Goal: Information Seeking & Learning: Learn about a topic

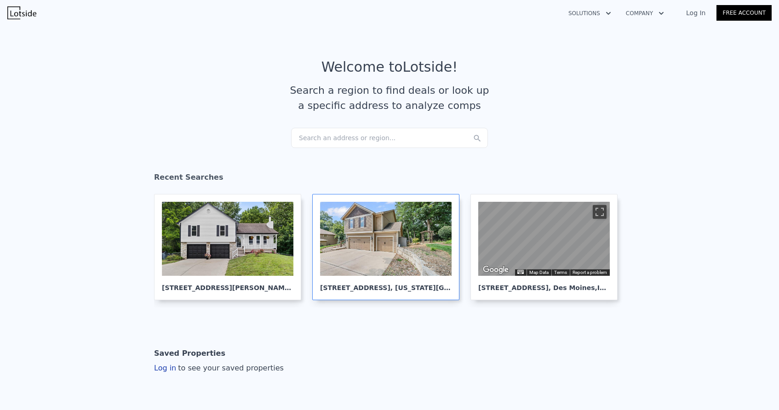
click at [394, 226] on div at bounding box center [386, 239] width 132 height 74
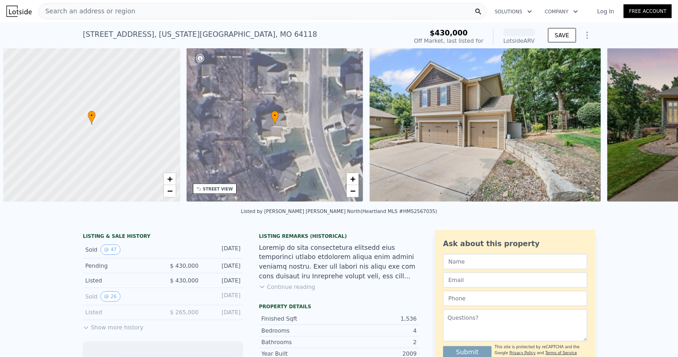
scroll to position [0, 4]
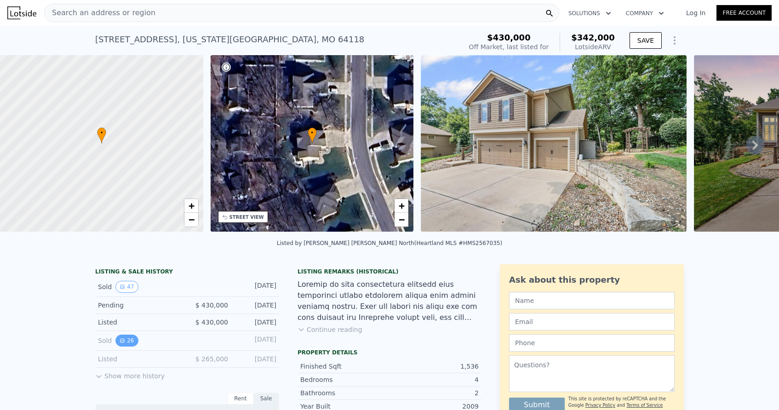
click at [126, 340] on button "26" at bounding box center [126, 341] width 23 height 12
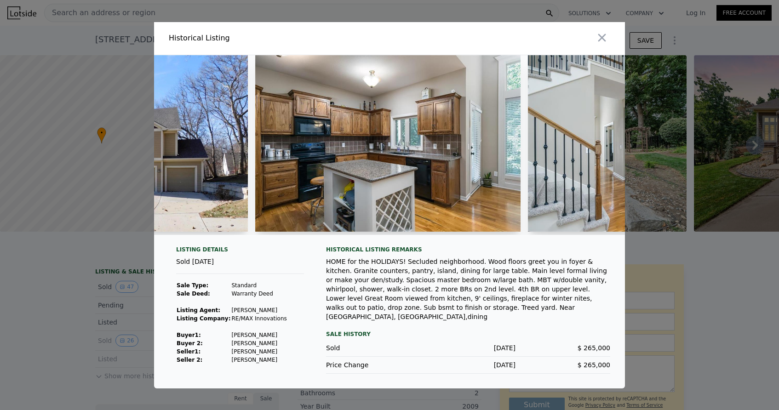
scroll to position [0, 182]
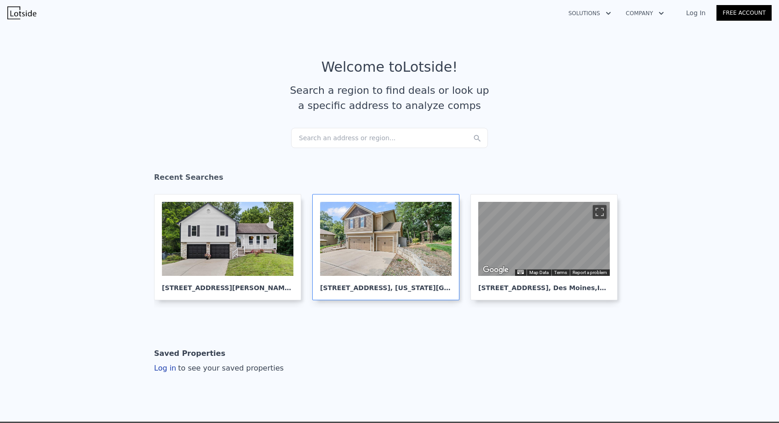
click at [354, 251] on div at bounding box center [386, 239] width 132 height 74
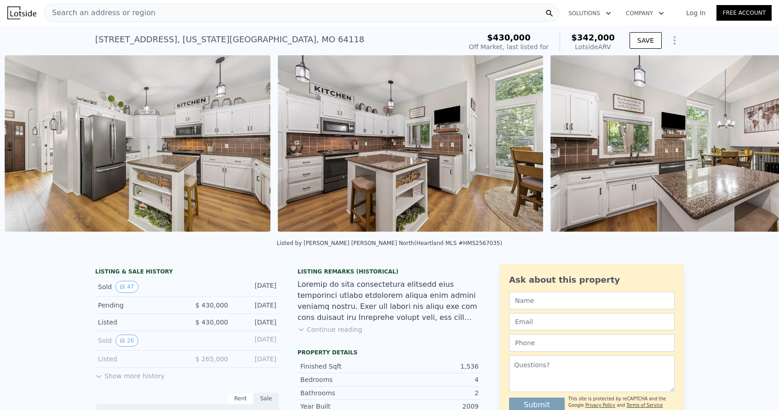
scroll to position [0, 3970]
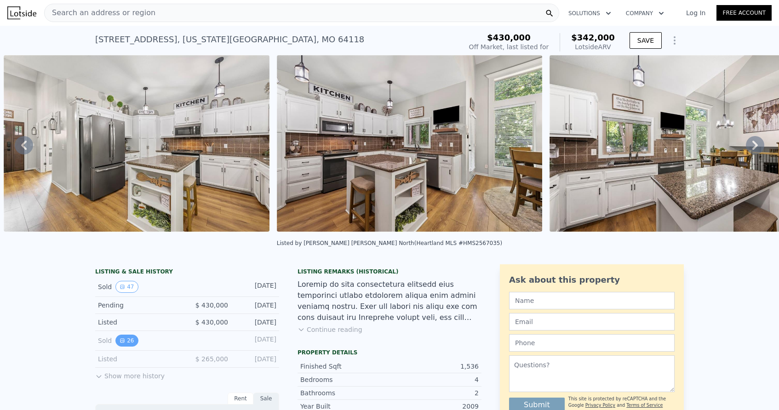
click at [129, 340] on button "26" at bounding box center [126, 341] width 23 height 12
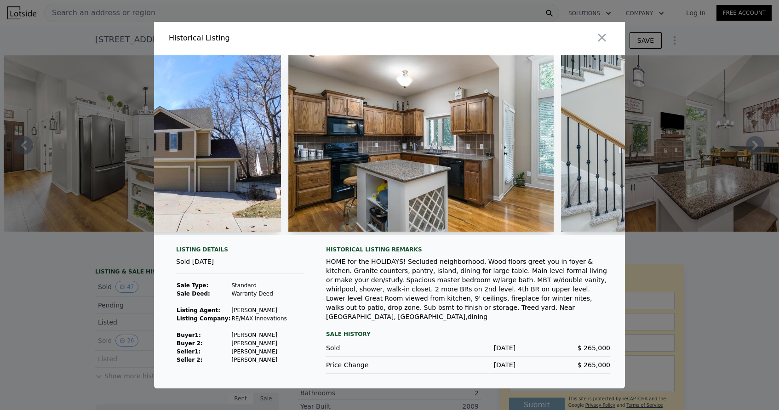
scroll to position [0, 121]
